Goal: Check status

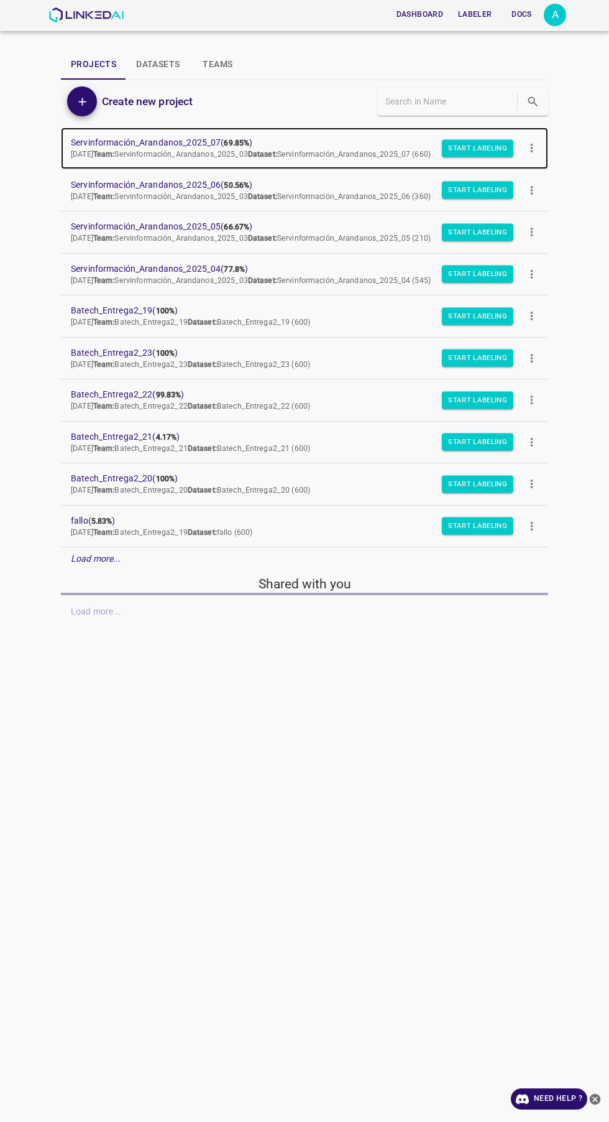
click at [122, 136] on span "Servinformación_Arandanos_2025_07 ( 69.85% )" at bounding box center [295, 142] width 448 height 13
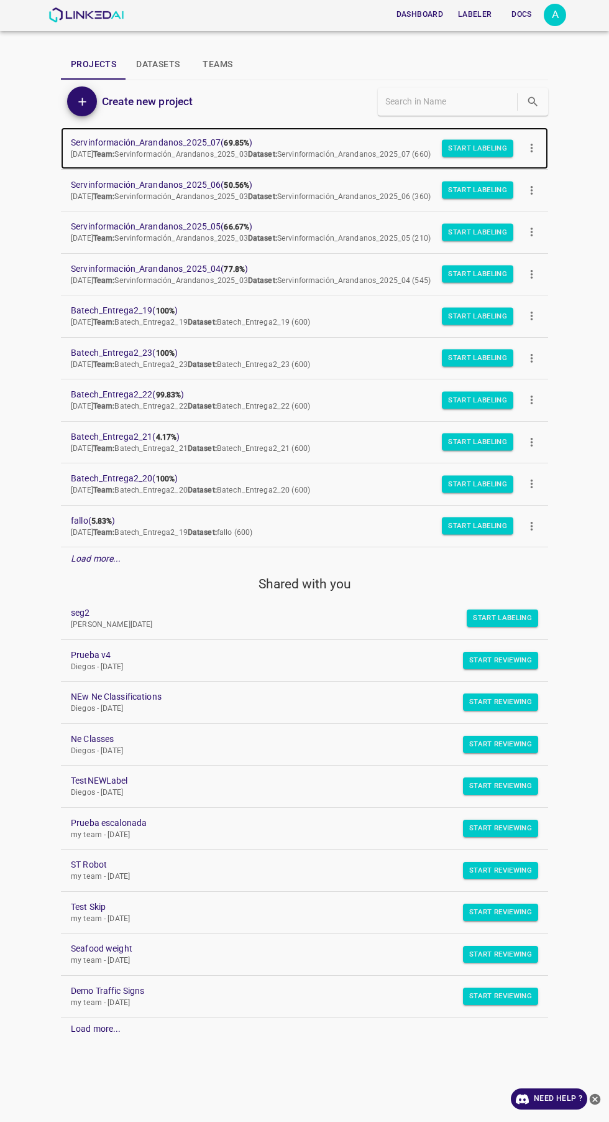
click at [229, 139] on b "69.85%" at bounding box center [236, 143] width 25 height 9
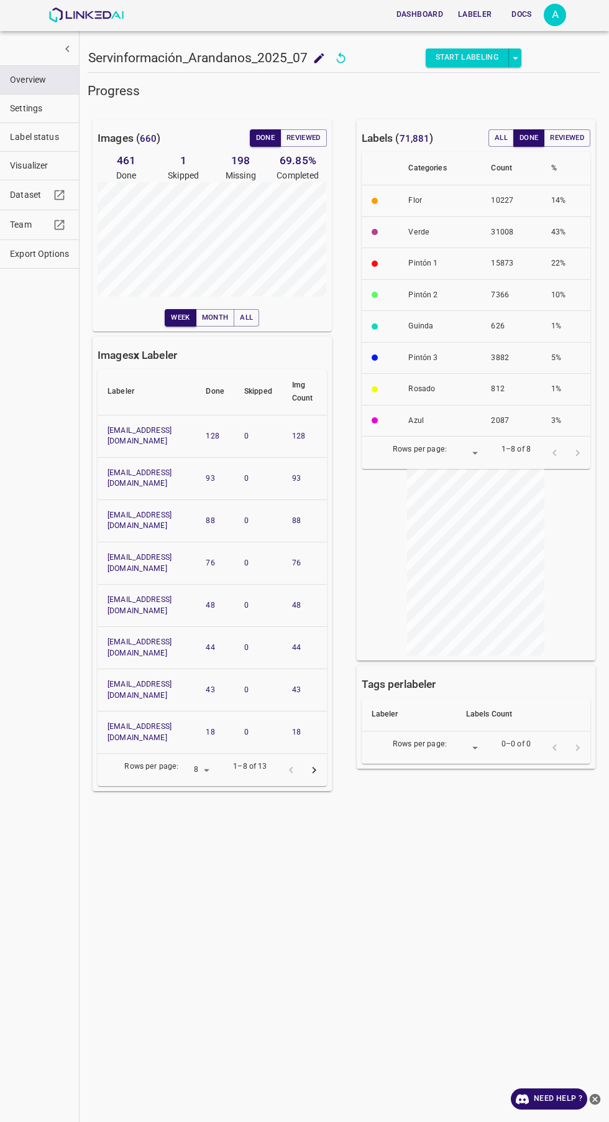
click at [34, 162] on span "Visualizer" at bounding box center [39, 165] width 59 height 13
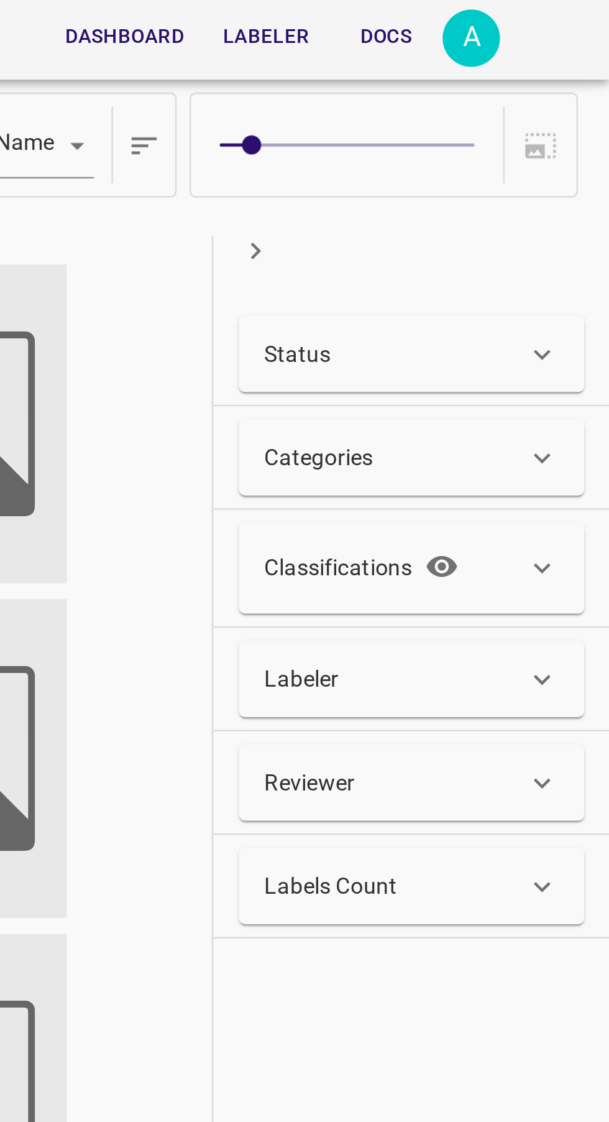
click at [494, 138] on p "Status" at bounding box center [488, 138] width 26 height 13
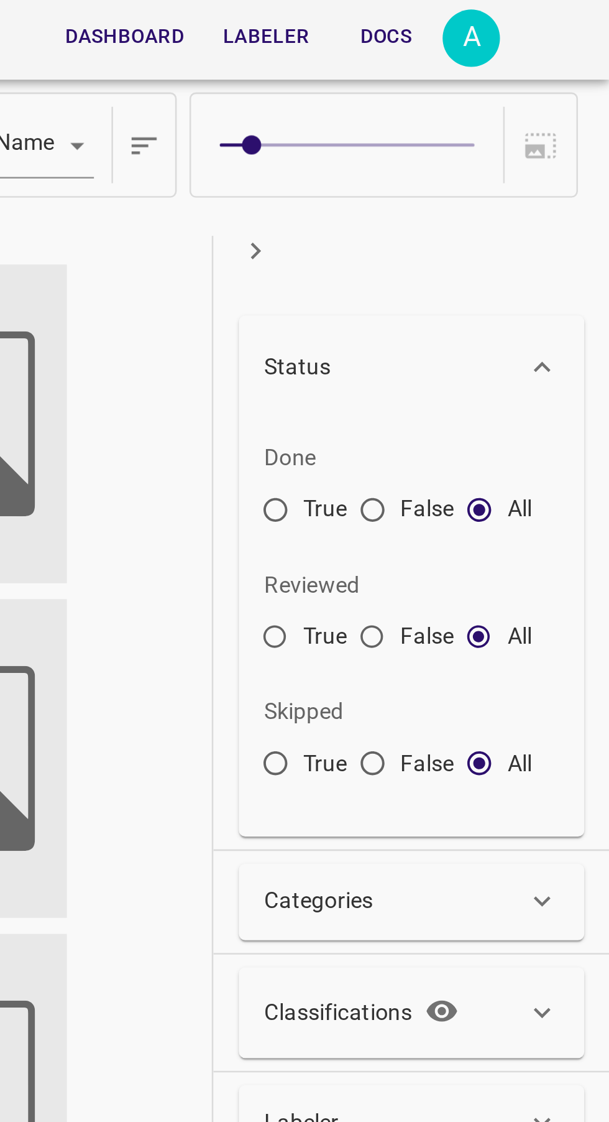
click at [481, 200] on input "True" at bounding box center [479, 201] width 22 height 22
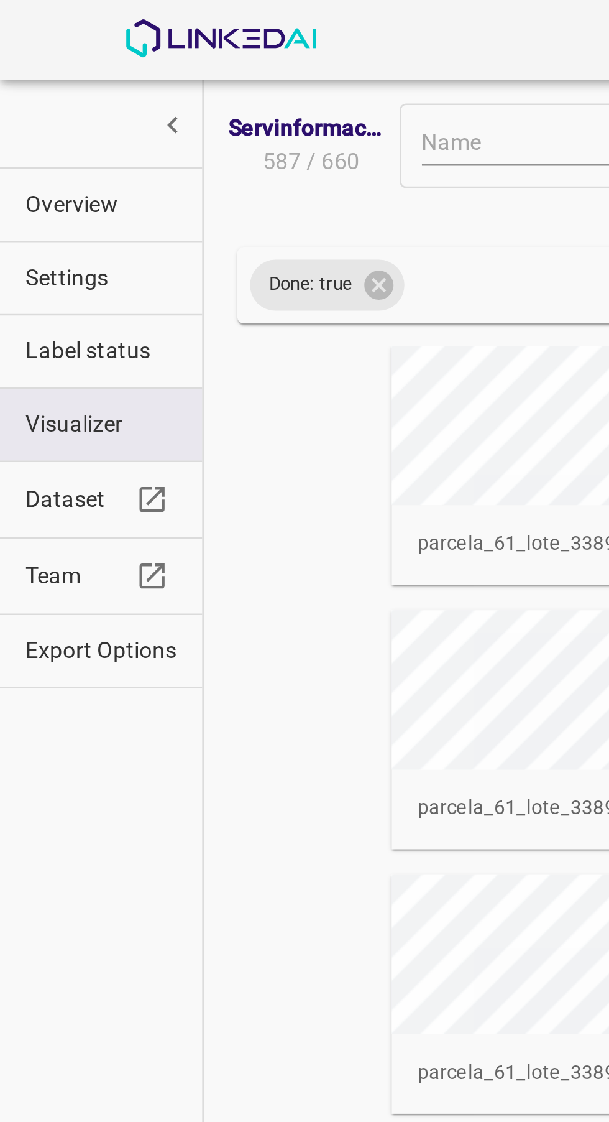
click at [149, 113] on icon at bounding box center [147, 110] width 11 height 11
radio input "false"
radio input "true"
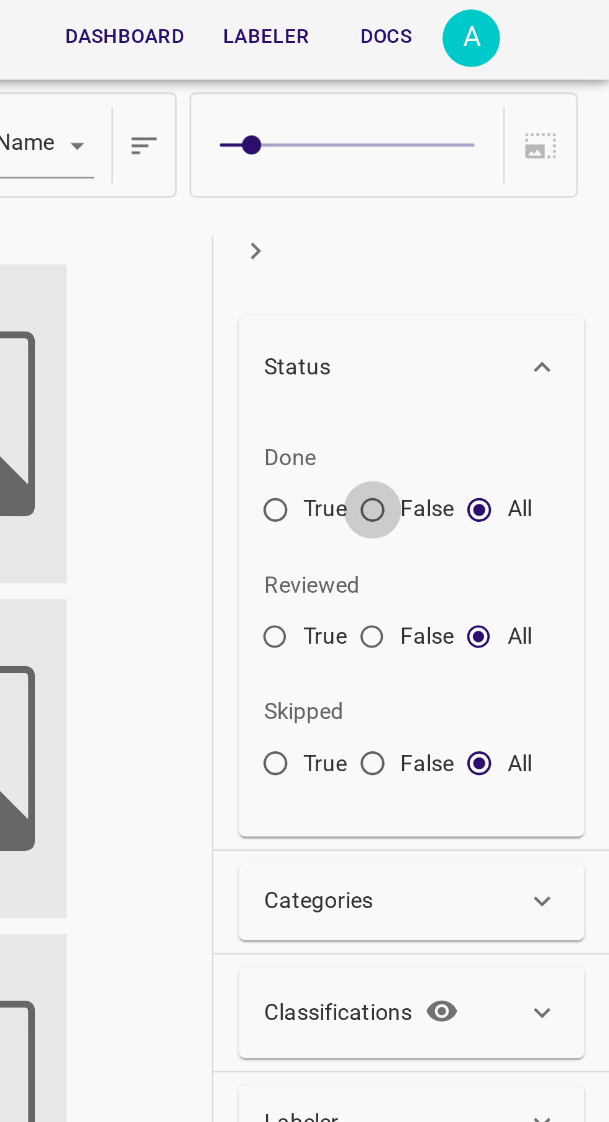
click at [509, 190] on input "False" at bounding box center [517, 201] width 22 height 22
radio input "true"
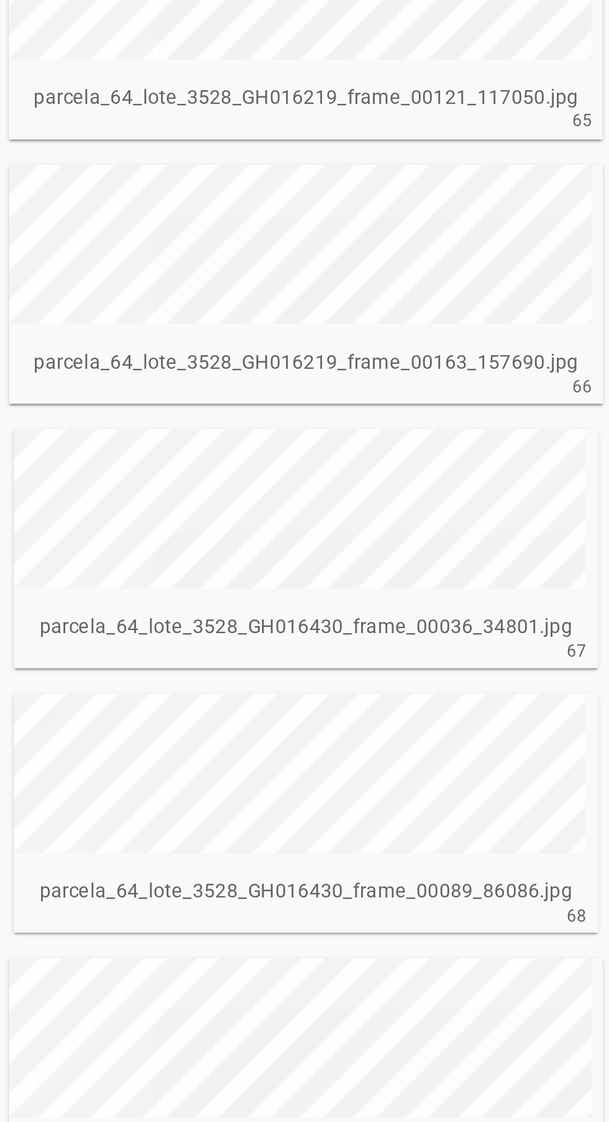
scroll to position [6567, 0]
